Goal: Task Accomplishment & Management: Manage account settings

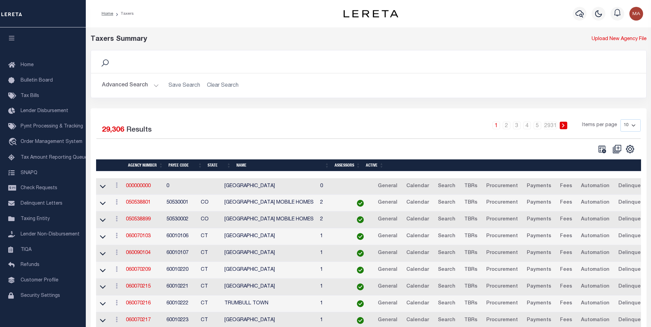
click at [153, 87] on button "Advanced Search" at bounding box center [130, 85] width 57 height 13
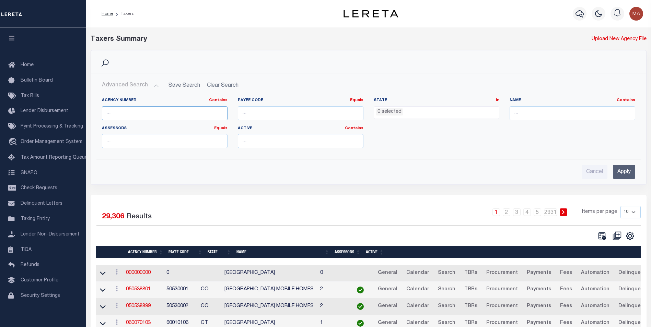
click at [136, 110] on input "text" at bounding box center [165, 113] width 126 height 14
paste input "421820000"
type input "421820000"
click at [627, 171] on input "Apply" at bounding box center [624, 172] width 22 height 14
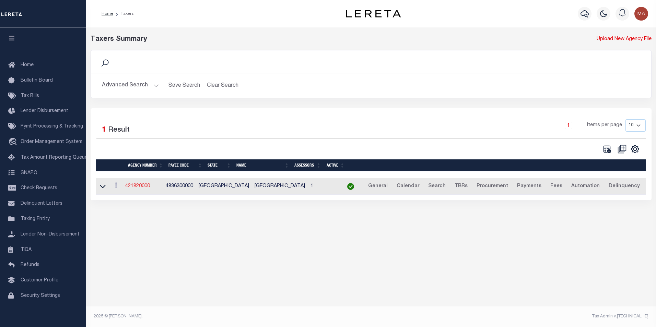
click at [143, 188] on link "421820000" at bounding box center [137, 186] width 25 height 5
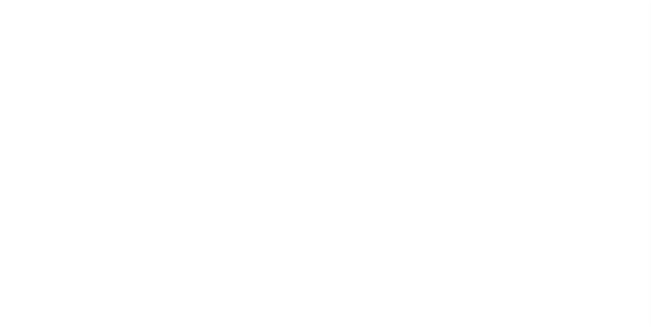
select select
checkbox input "false"
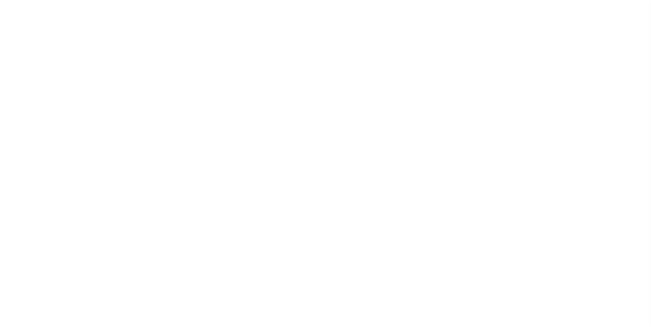
checkbox input "false"
type input "4836300000"
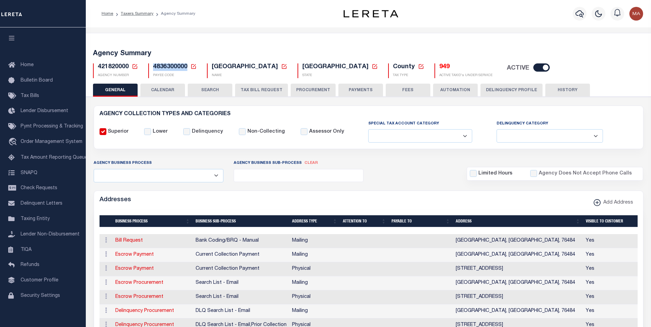
drag, startPoint x: 186, startPoint y: 66, endPoint x: 150, endPoint y: 69, distance: 36.1
click at [150, 69] on div "4836300000 Payee Code Cancel Ok PAYEE CODE" at bounding box center [172, 71] width 48 height 15
click at [533, 70] on input "checkbox" at bounding box center [541, 68] width 16 height 8
checkbox input "false"
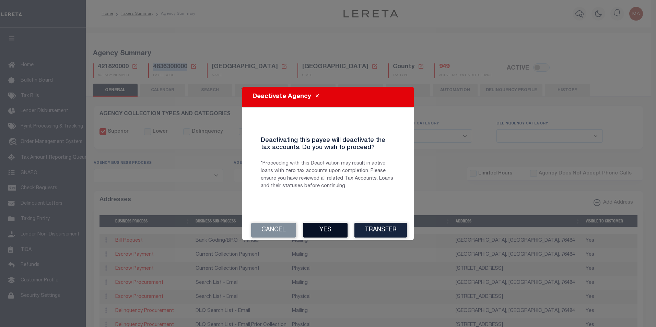
click at [332, 231] on button "Yes" at bounding box center [325, 230] width 45 height 15
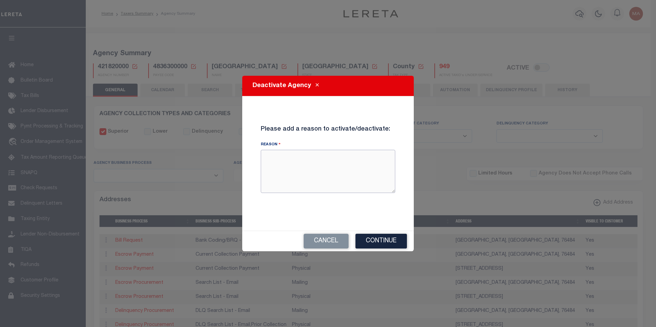
click at [284, 169] on textarea "Reason" at bounding box center [328, 171] width 135 height 43
type textarea "test [PERSON_NAME]"
click at [385, 244] on button "Continue" at bounding box center [381, 241] width 51 height 15
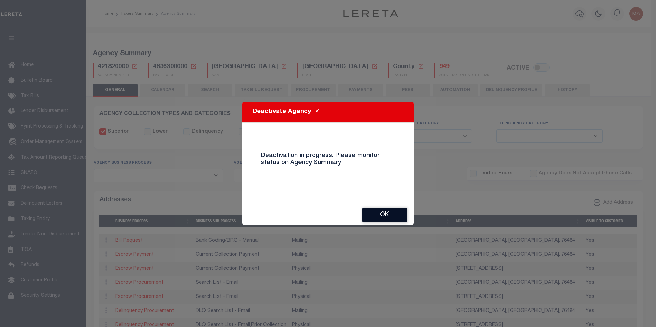
click at [387, 213] on button "OK" at bounding box center [384, 215] width 45 height 15
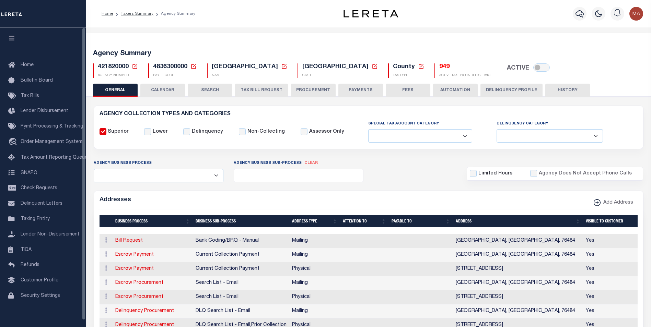
checkbox input "true"
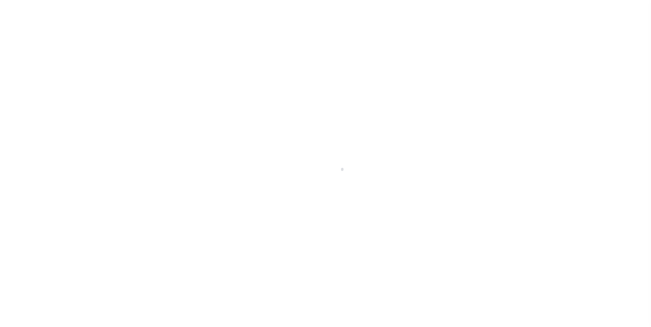
select select
checkbox input "false"
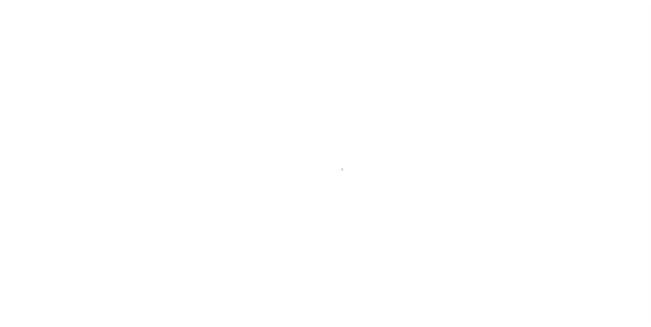
checkbox input "false"
type input "4836300000"
select select
checkbox input "false"
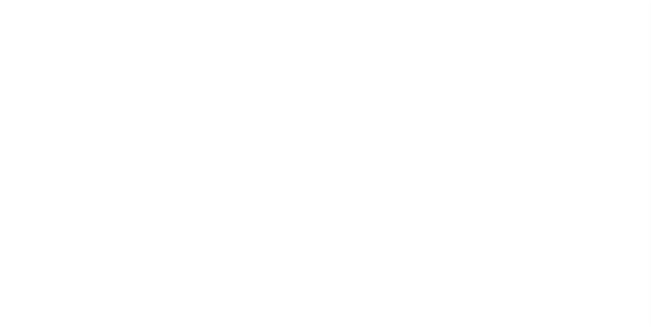
checkbox input "false"
type input "4836300000"
select select
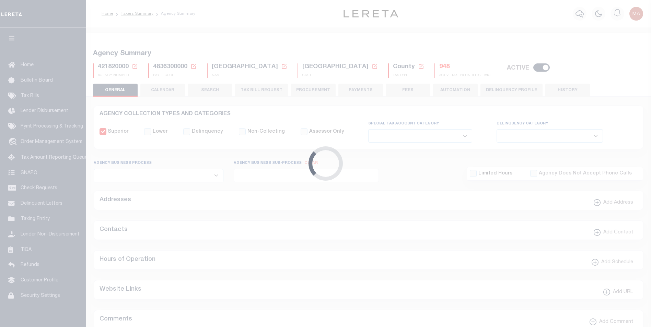
checkbox input "false"
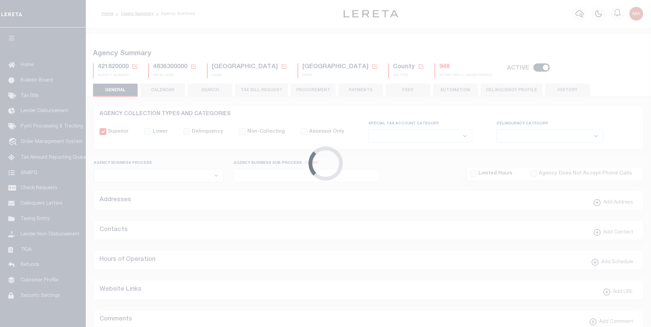
type input "4836300000"
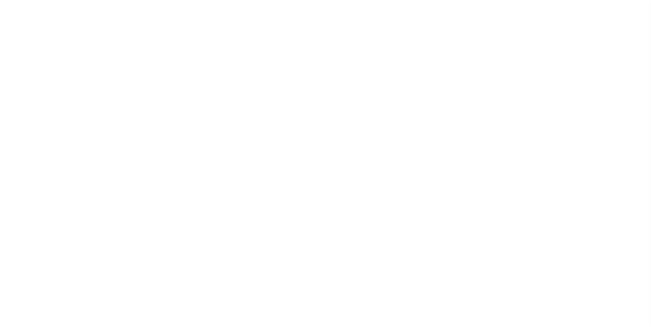
select select
checkbox input "false"
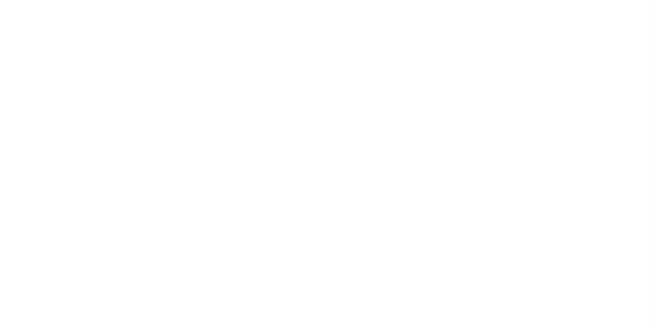
checkbox input "false"
type input "4836300000"
